Goal: Check status: Check status

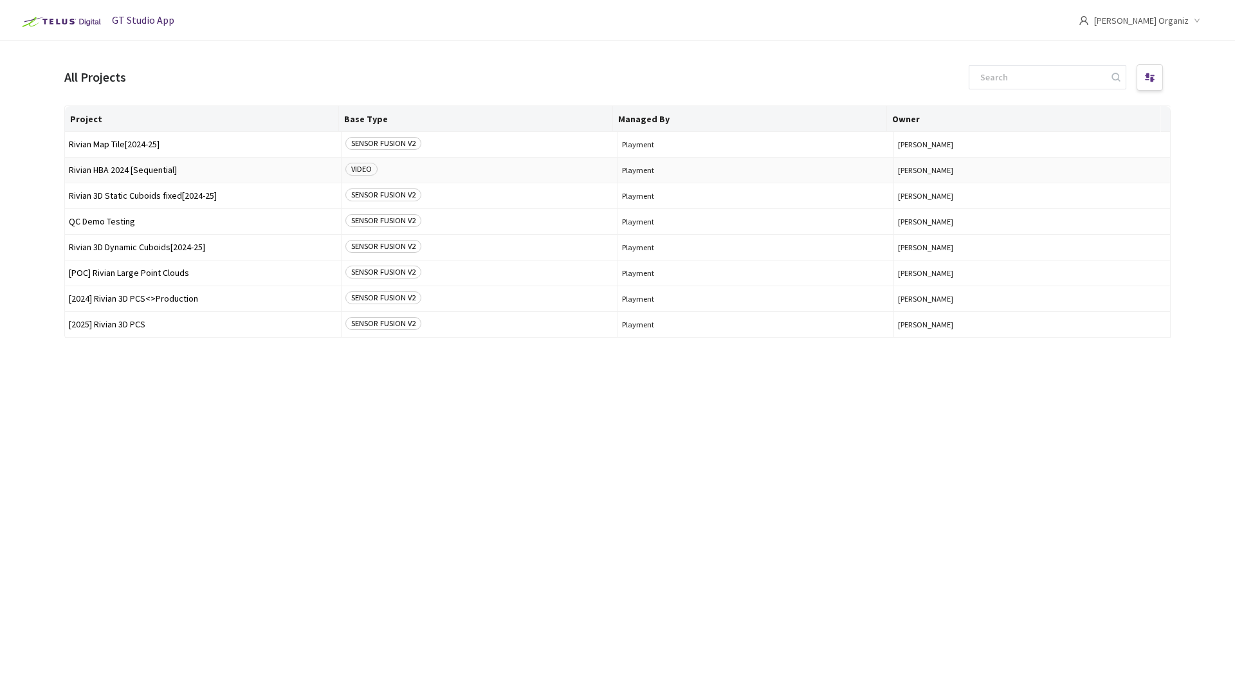
click at [162, 170] on span "Rivian HBA 2024 [Sequential]" at bounding box center [203, 170] width 268 height 10
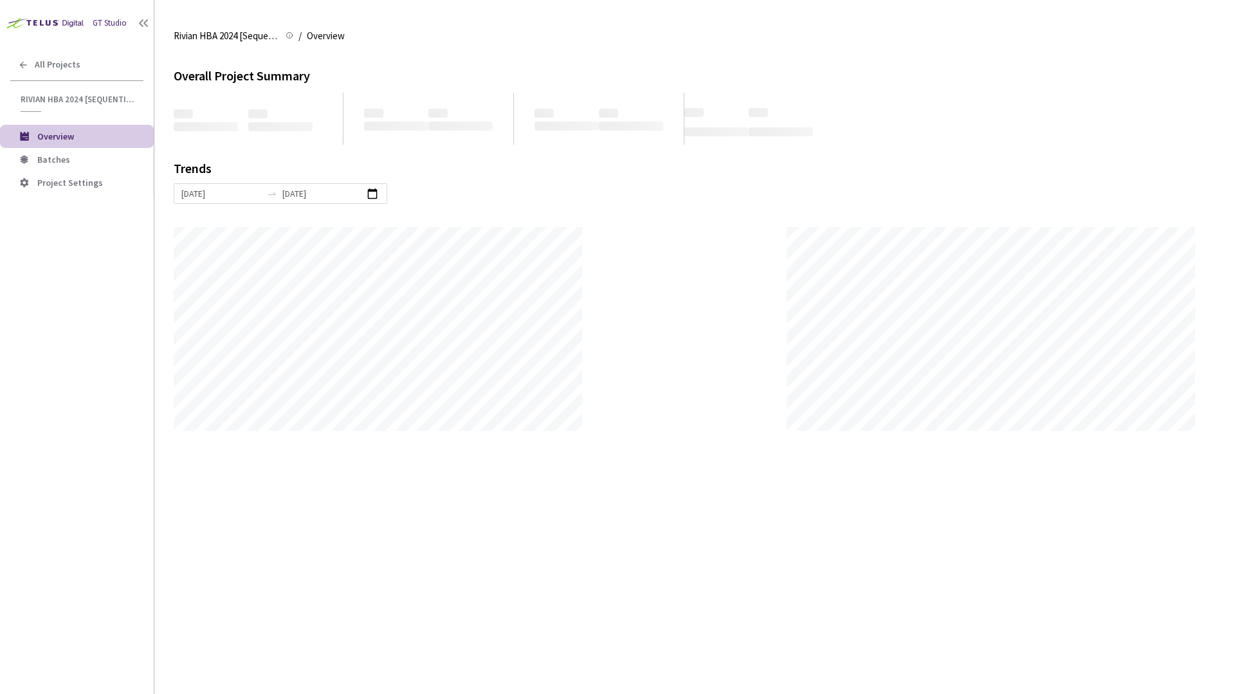
scroll to position [694, 1235]
click at [38, 157] on span "Batches" at bounding box center [53, 160] width 33 height 12
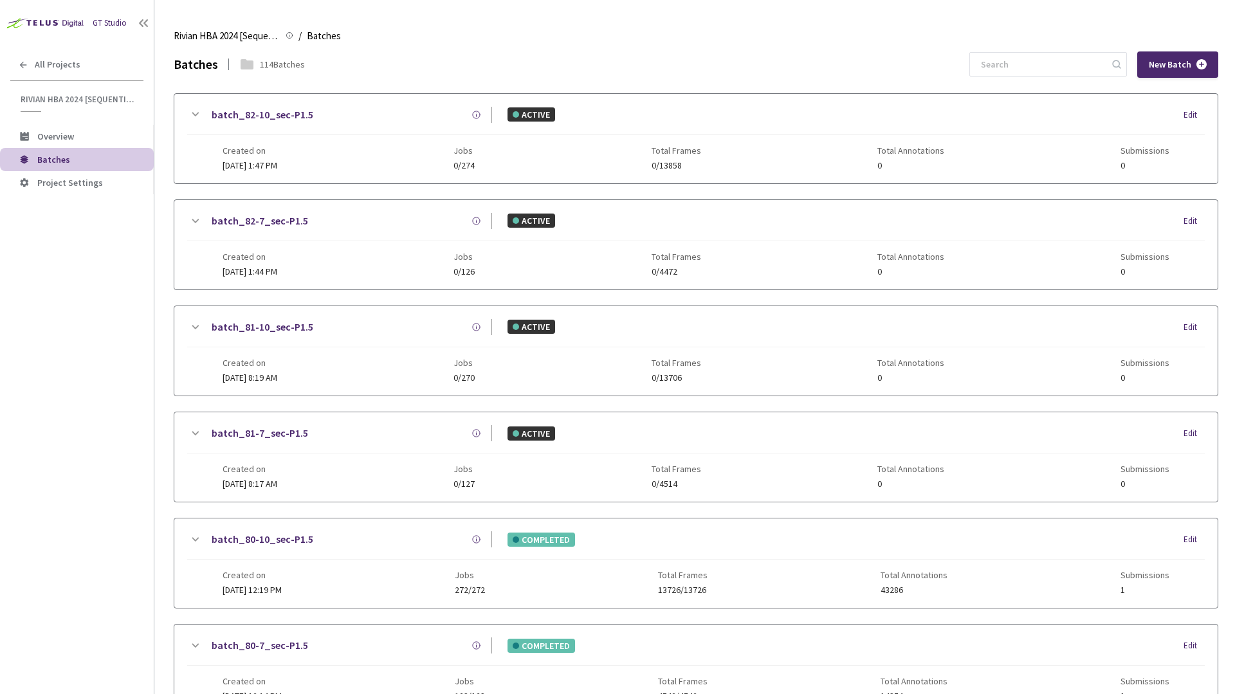
click at [131, 367] on div "GT Studio All Projects Rivian HBA 2024 [Sequential] Rivian HBA 2024 [Sequential…" at bounding box center [77, 326] width 154 height 652
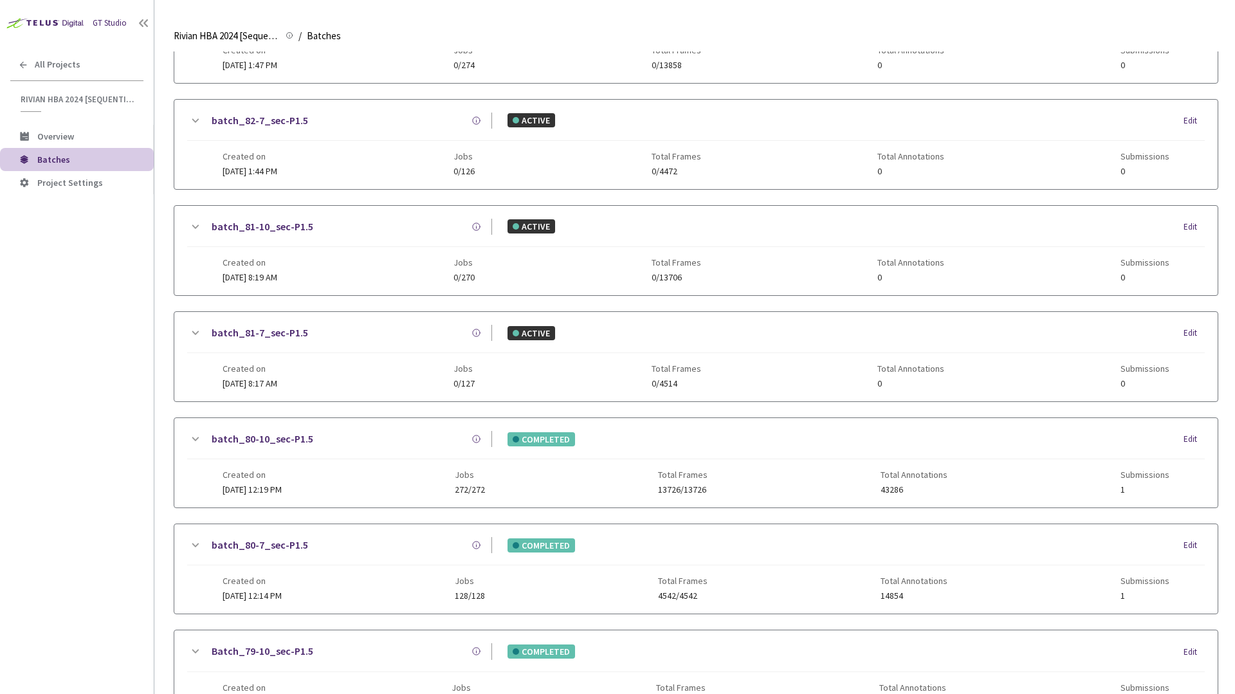
scroll to position [192, 0]
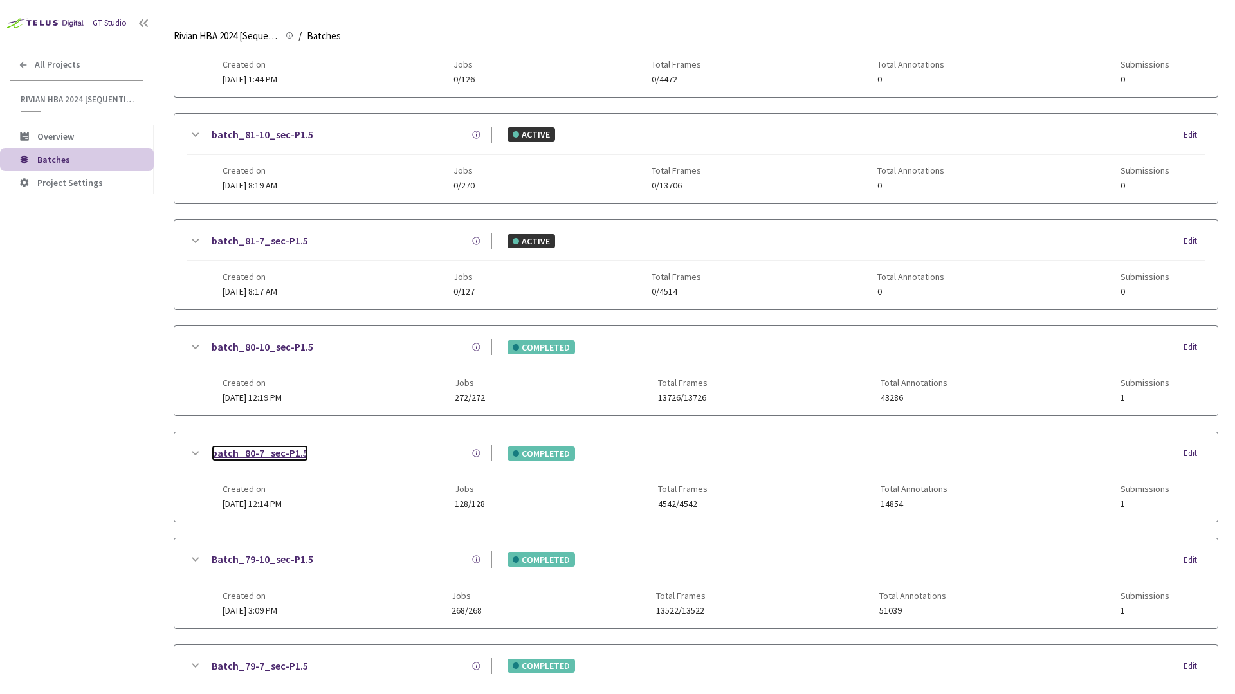
click at [291, 453] on link "batch_80-7_sec-P1.5" at bounding box center [260, 453] width 97 height 16
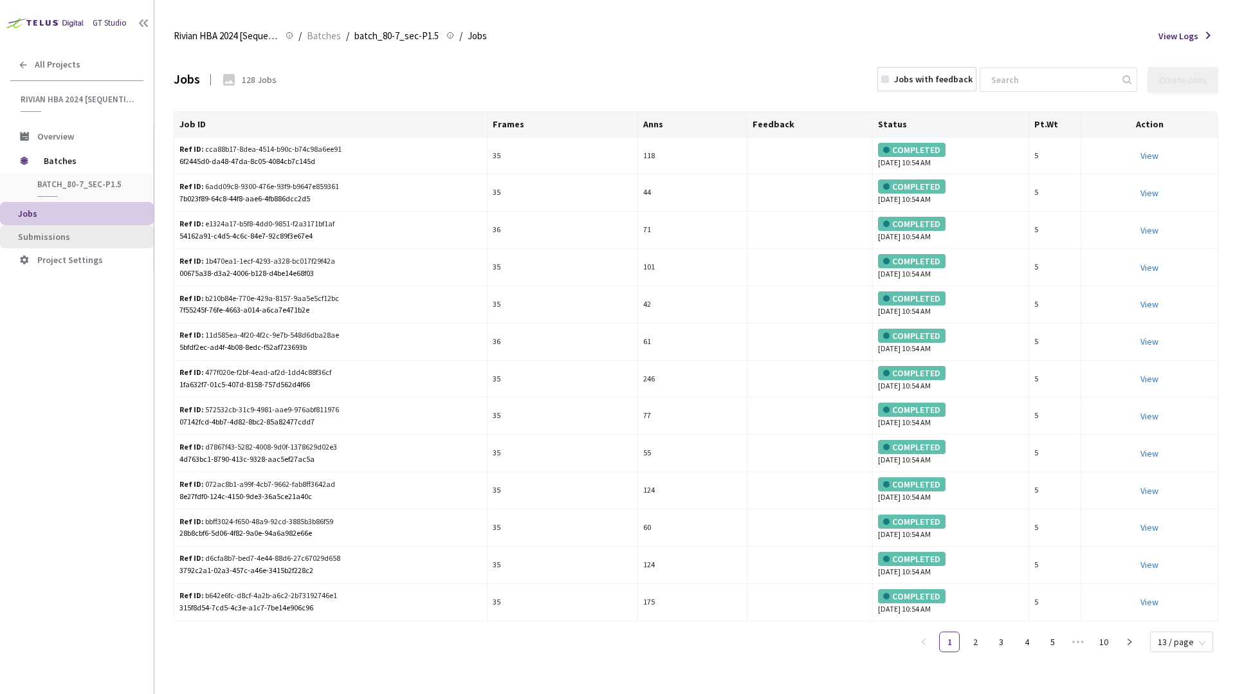
click at [74, 243] on li "Submissions" at bounding box center [77, 236] width 154 height 23
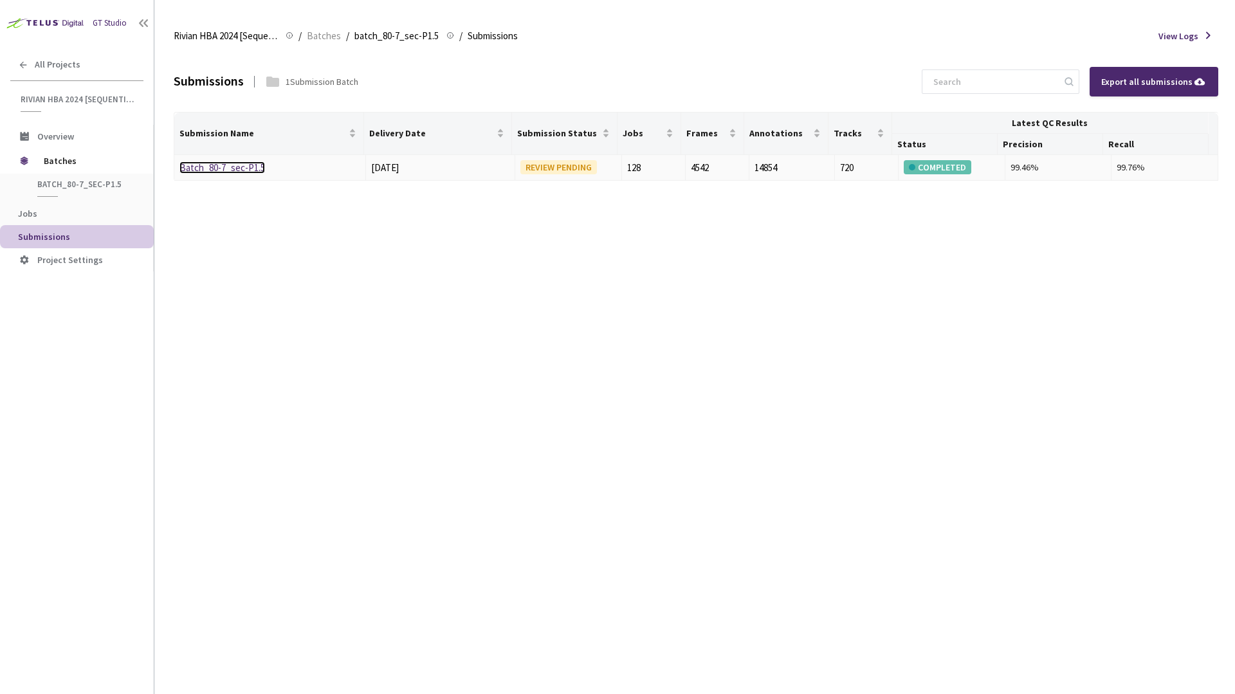
click at [239, 164] on link "Batch_80-7_sec-P1.5" at bounding box center [222, 167] width 86 height 12
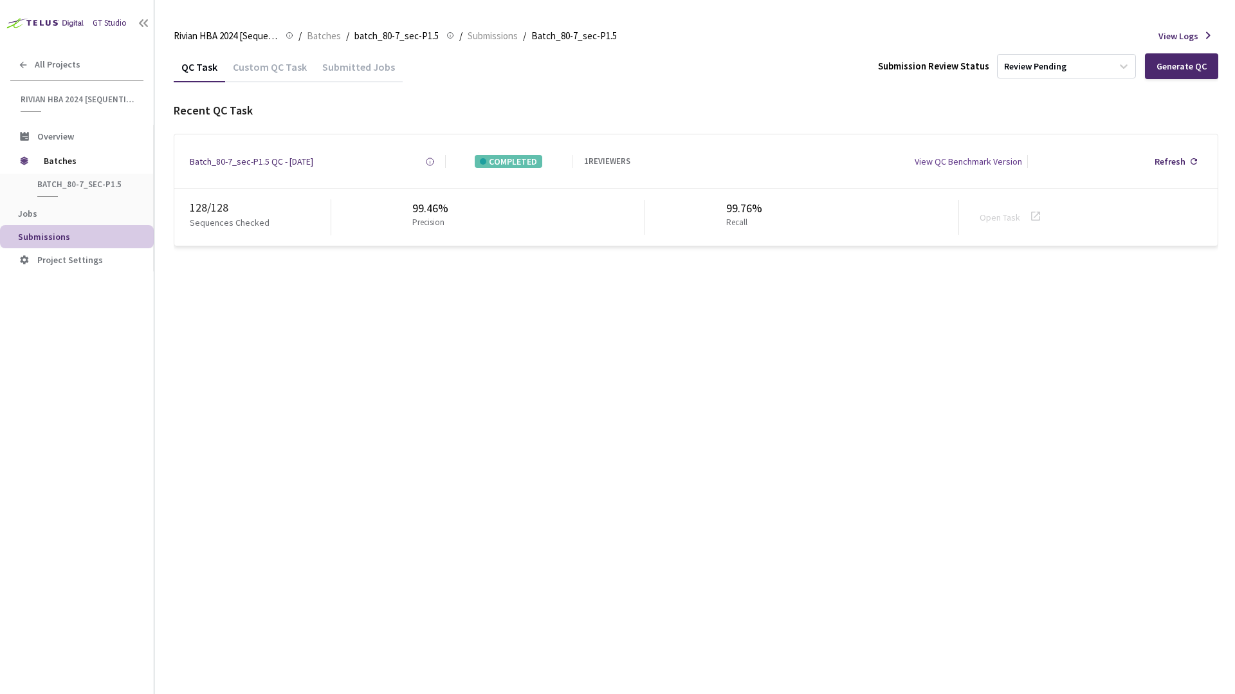
click at [326, 401] on div "QC Task Custom QC Task Submitted Jobs Submission Review Status Review Pending G…" at bounding box center [696, 372] width 1045 height 643
click at [78, 147] on li "Overview" at bounding box center [77, 136] width 154 height 23
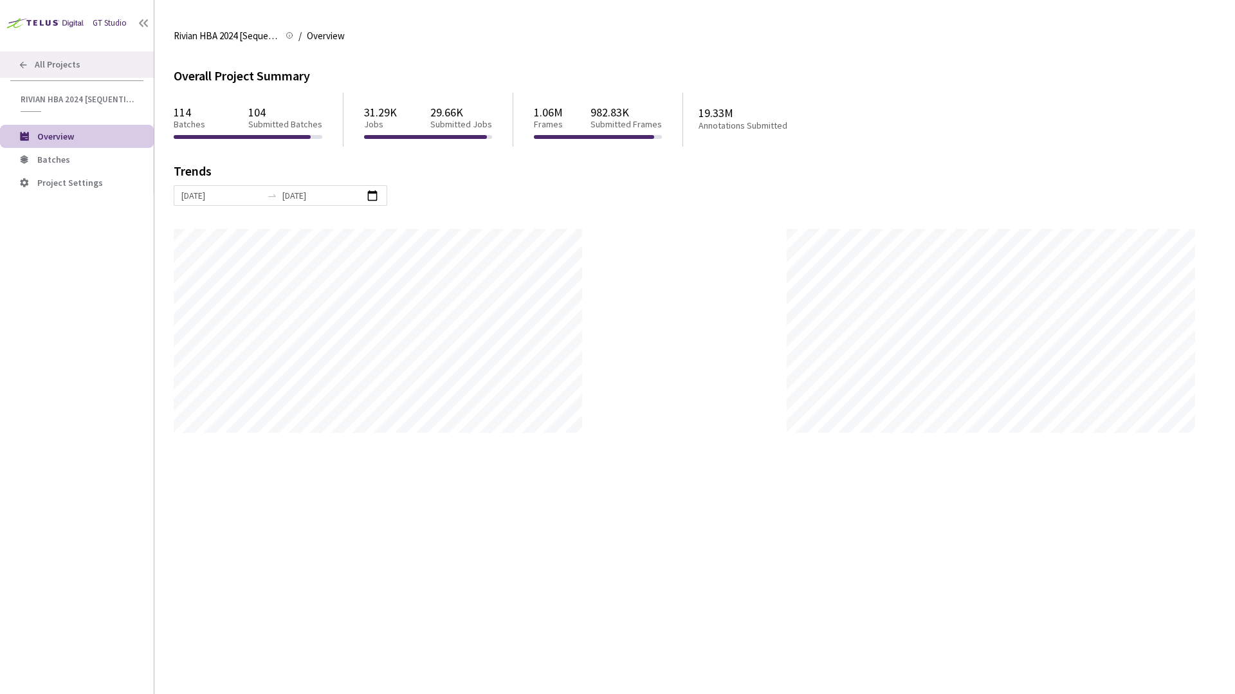
scroll to position [694, 1235]
click at [59, 164] on span "Batches" at bounding box center [53, 160] width 33 height 12
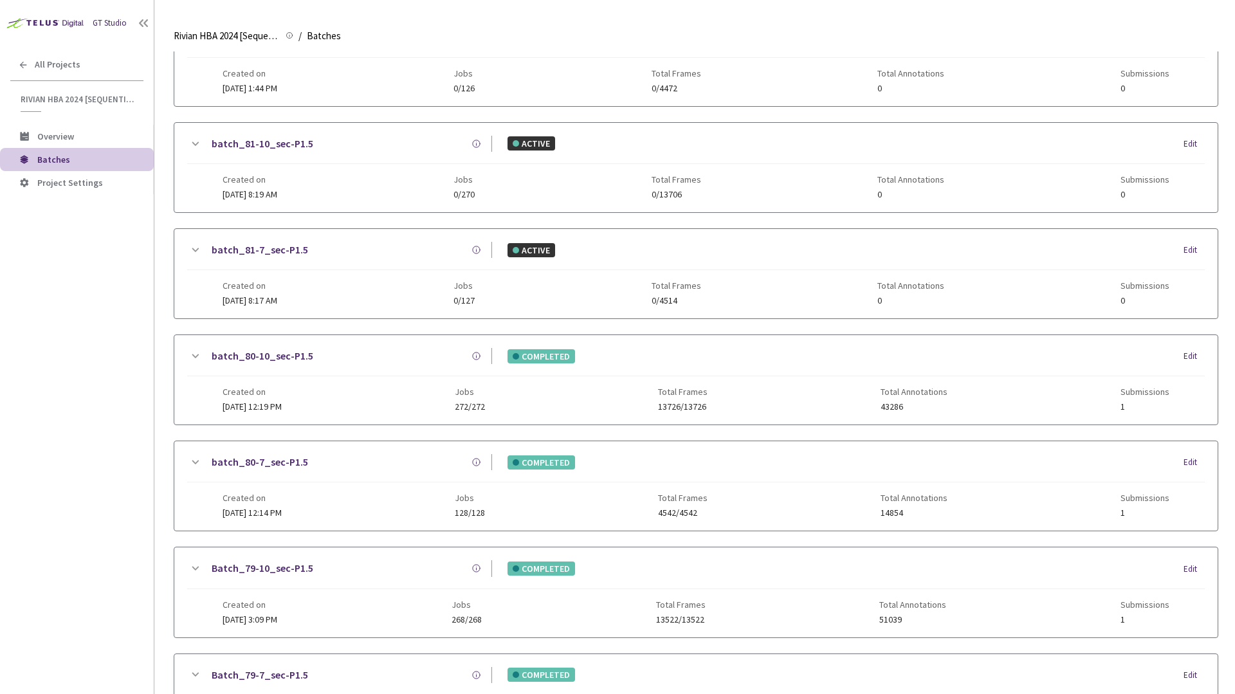
scroll to position [187, 0]
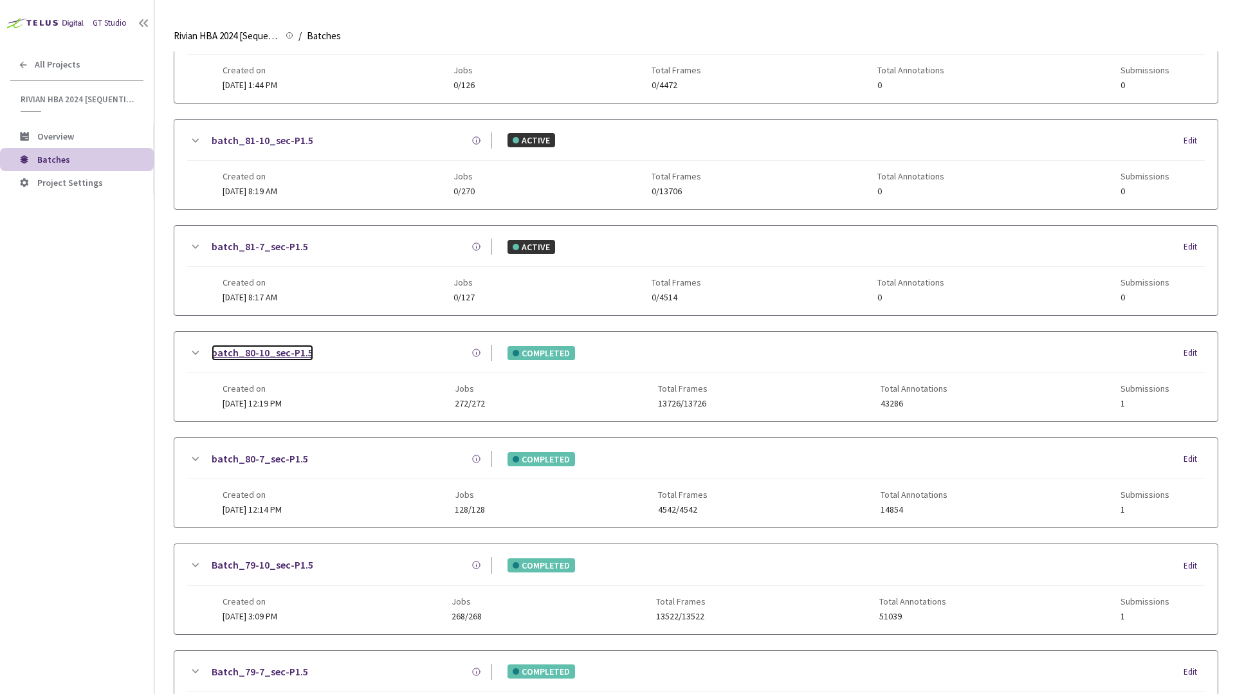
click at [253, 356] on link "batch_80-10_sec-P1.5" at bounding box center [263, 353] width 102 height 16
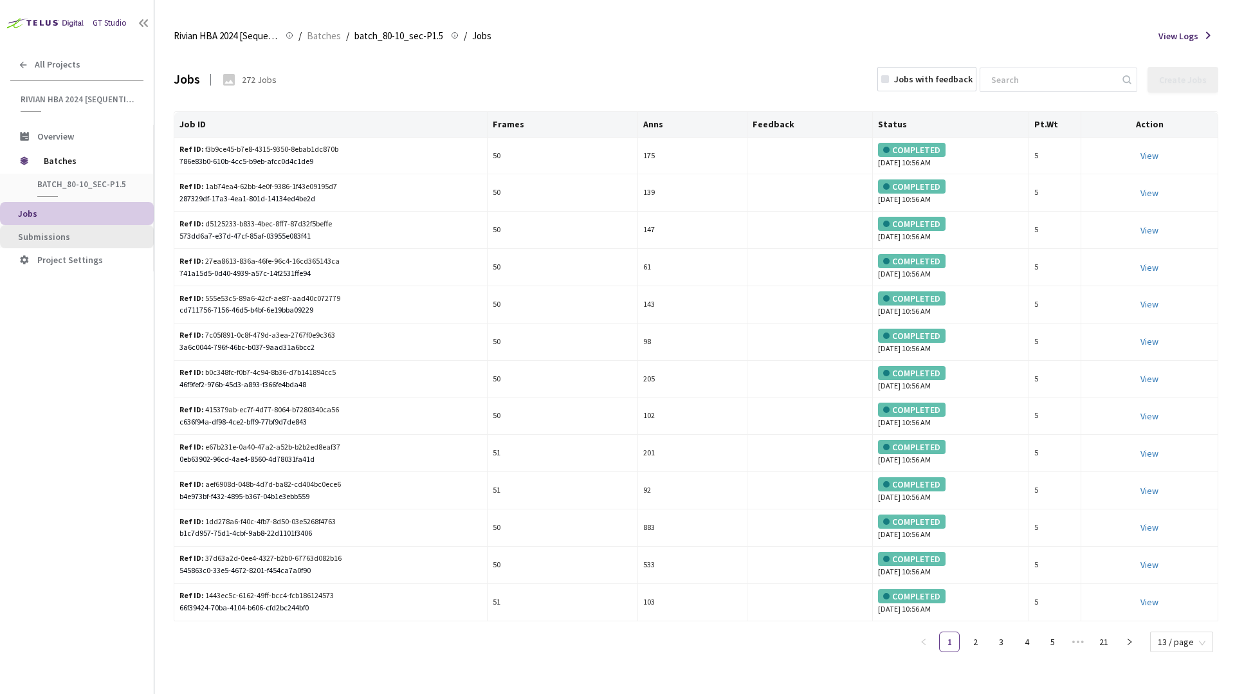
click at [76, 234] on span "Submissions" at bounding box center [80, 237] width 125 height 11
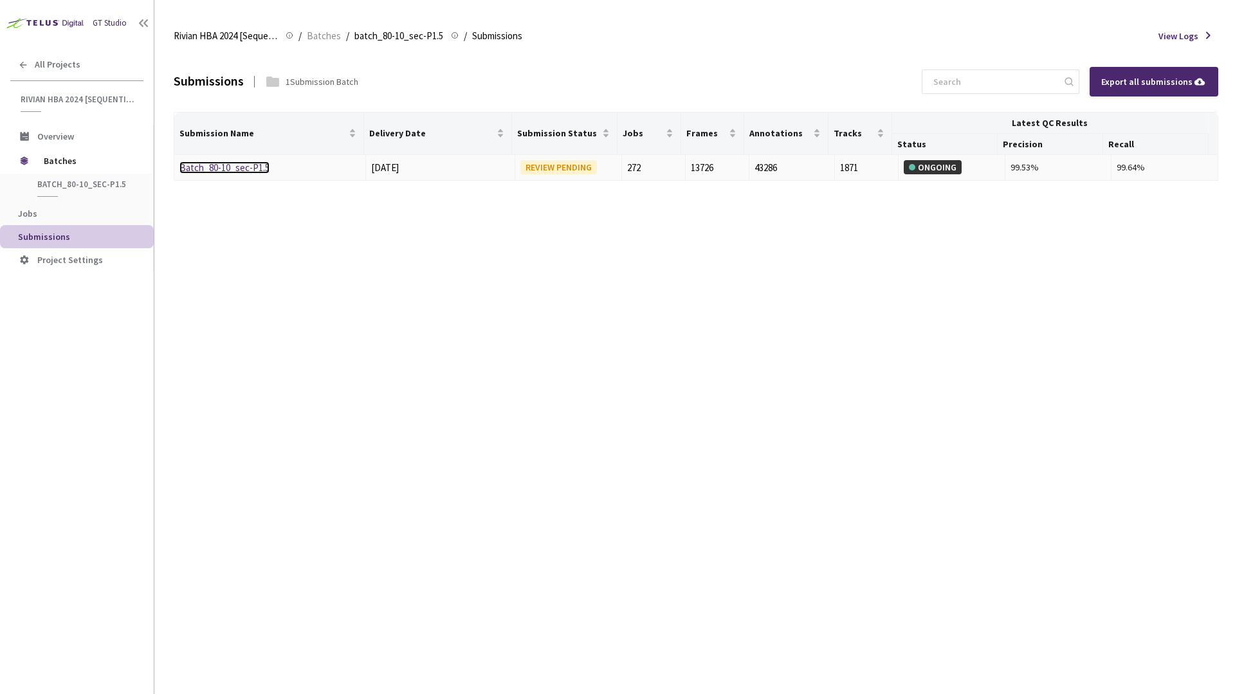
click at [223, 169] on link "Batch_80-10_sec-P1.5" at bounding box center [224, 167] width 90 height 12
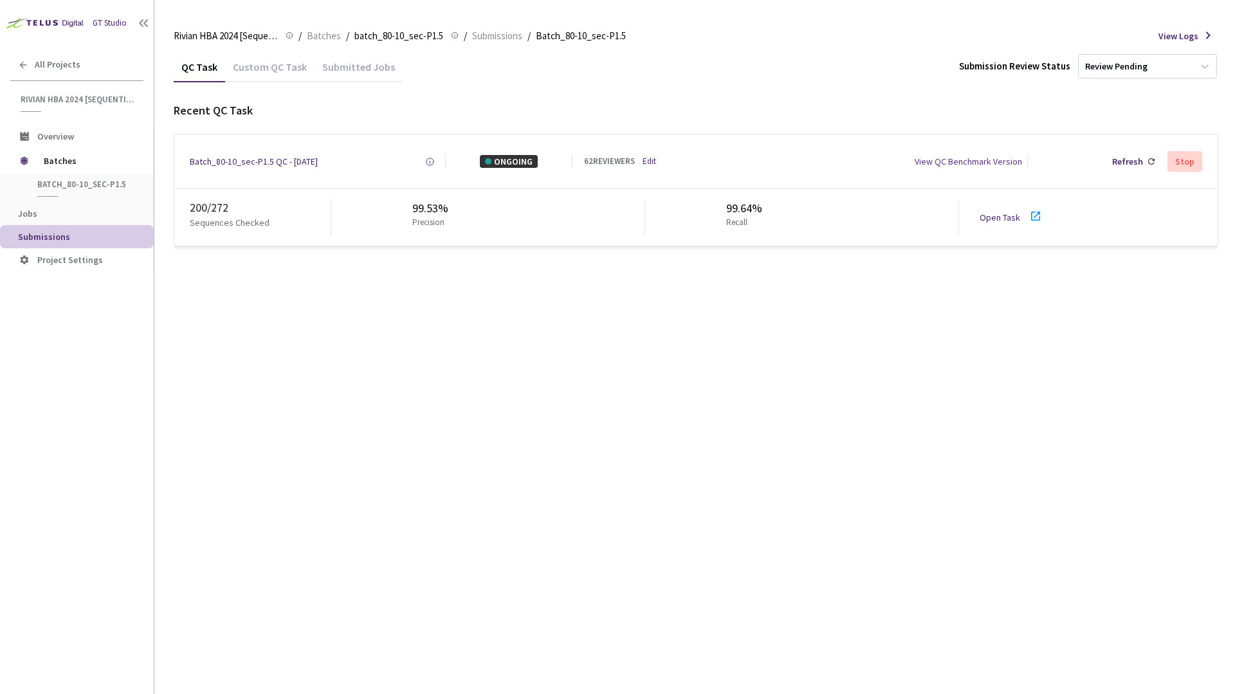
click at [304, 448] on div "QC Task Custom QC Task Submitted Jobs Submission Review Status Review Pending R…" at bounding box center [696, 372] width 1045 height 643
drag, startPoint x: 246, startPoint y: 479, endPoint x: 250, endPoint y: 419, distance: 60.0
click at [246, 479] on div "QC Task Custom QC Task Submitted Jobs Submission Review Status Review Pending R…" at bounding box center [696, 372] width 1045 height 643
click at [728, 405] on div "QC Task Custom QC Task Submitted Jobs Submission Review Status Review Pending R…" at bounding box center [696, 372] width 1045 height 643
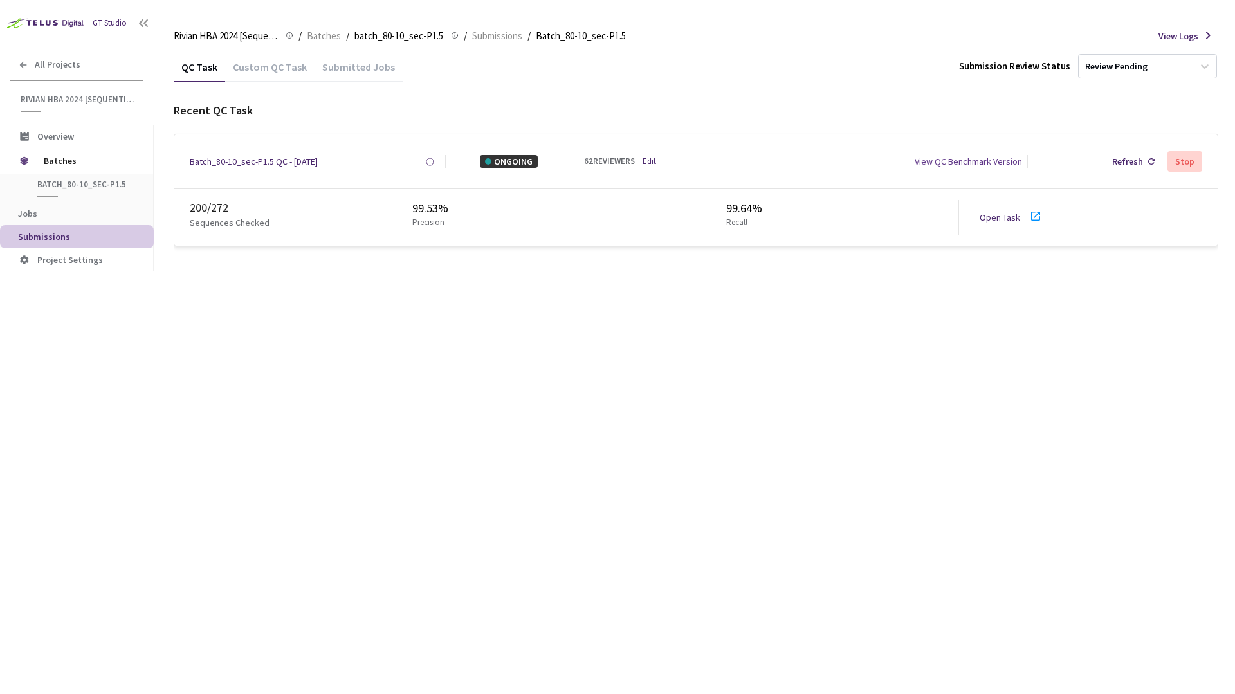
click at [728, 404] on div "QC Task Custom QC Task Submitted Jobs Submission Review Status Review Pending R…" at bounding box center [696, 372] width 1045 height 643
click at [729, 403] on div "QC Task Custom QC Task Submitted Jobs Submission Review Status Review Pending R…" at bounding box center [696, 372] width 1045 height 643
click at [730, 399] on div "QC Task Custom QC Task Submitted Jobs Submission Review Status Review Pending R…" at bounding box center [696, 372] width 1045 height 643
